Goal: Information Seeking & Learning: Learn about a topic

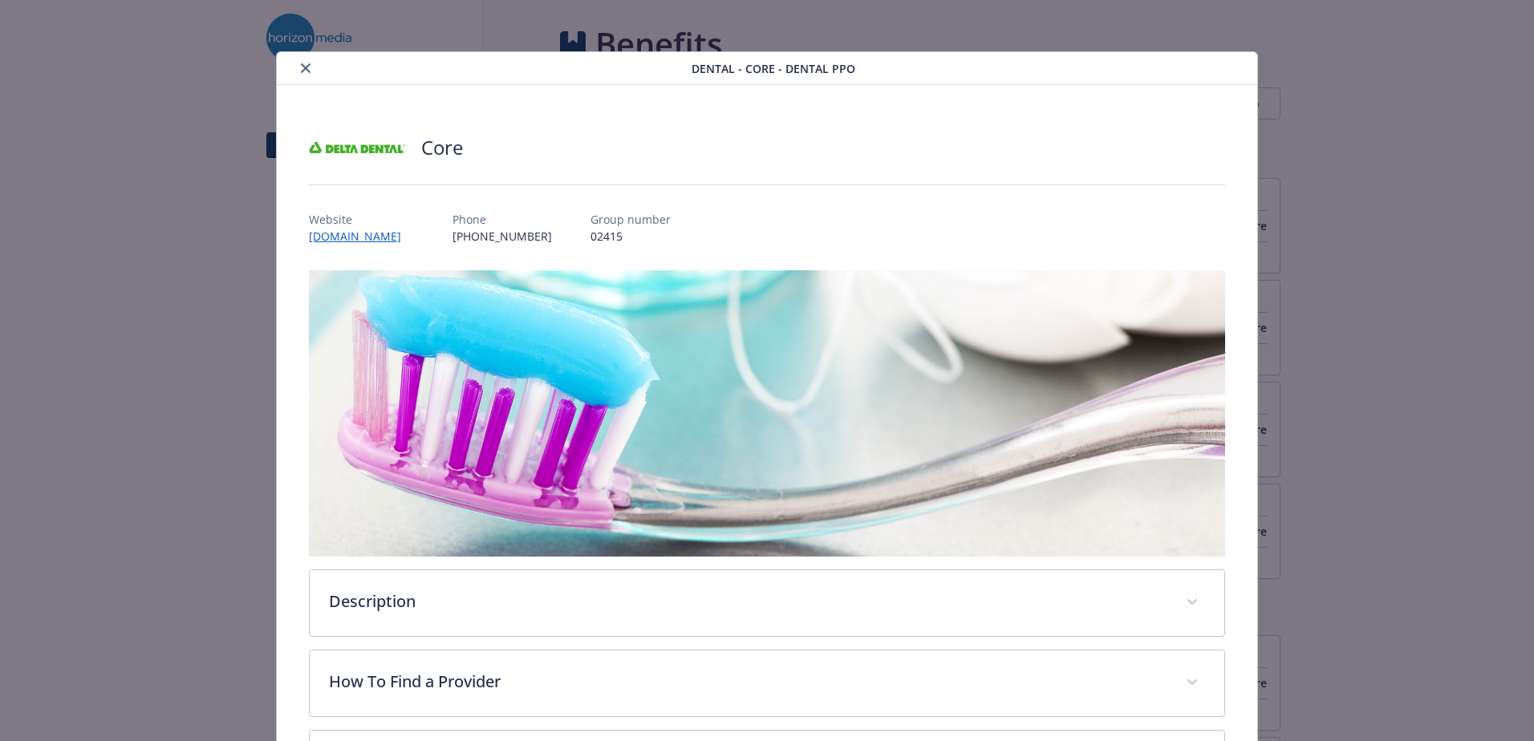
scroll to position [48, 0]
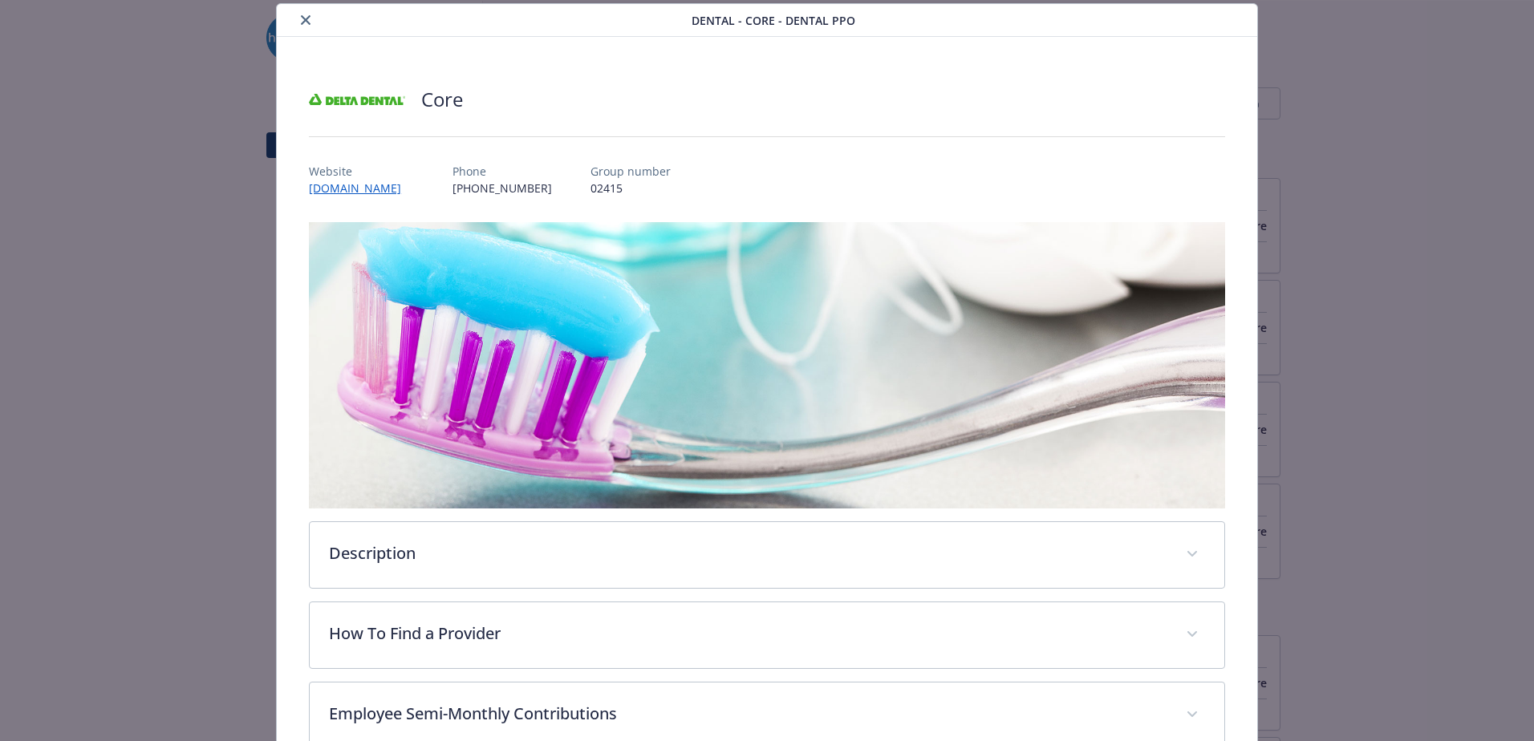
click at [303, 15] on icon "close" at bounding box center [306, 20] width 10 height 10
